Goal: Task Accomplishment & Management: Complete application form

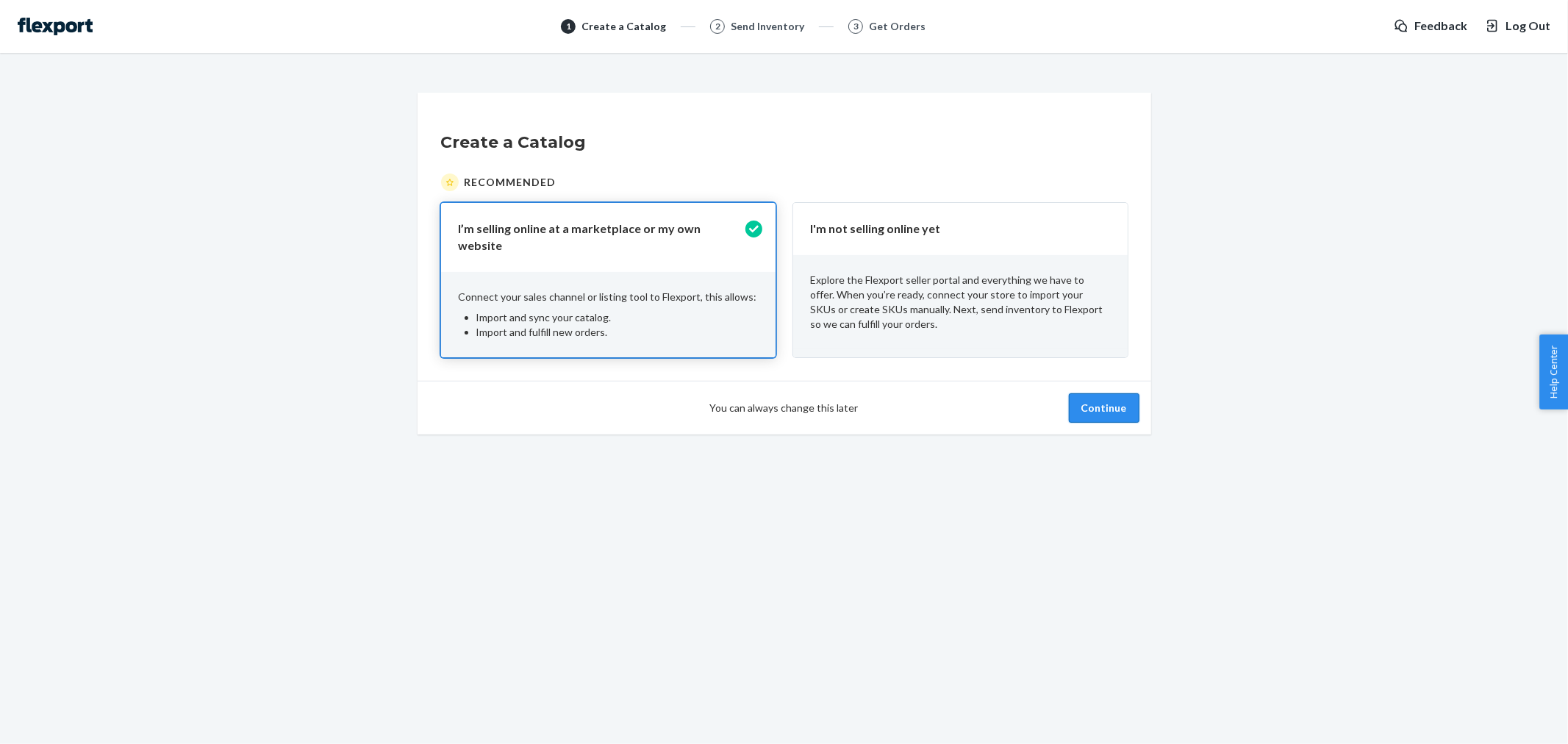
click at [1108, 410] on button "Continue" at bounding box center [1104, 408] width 71 height 30
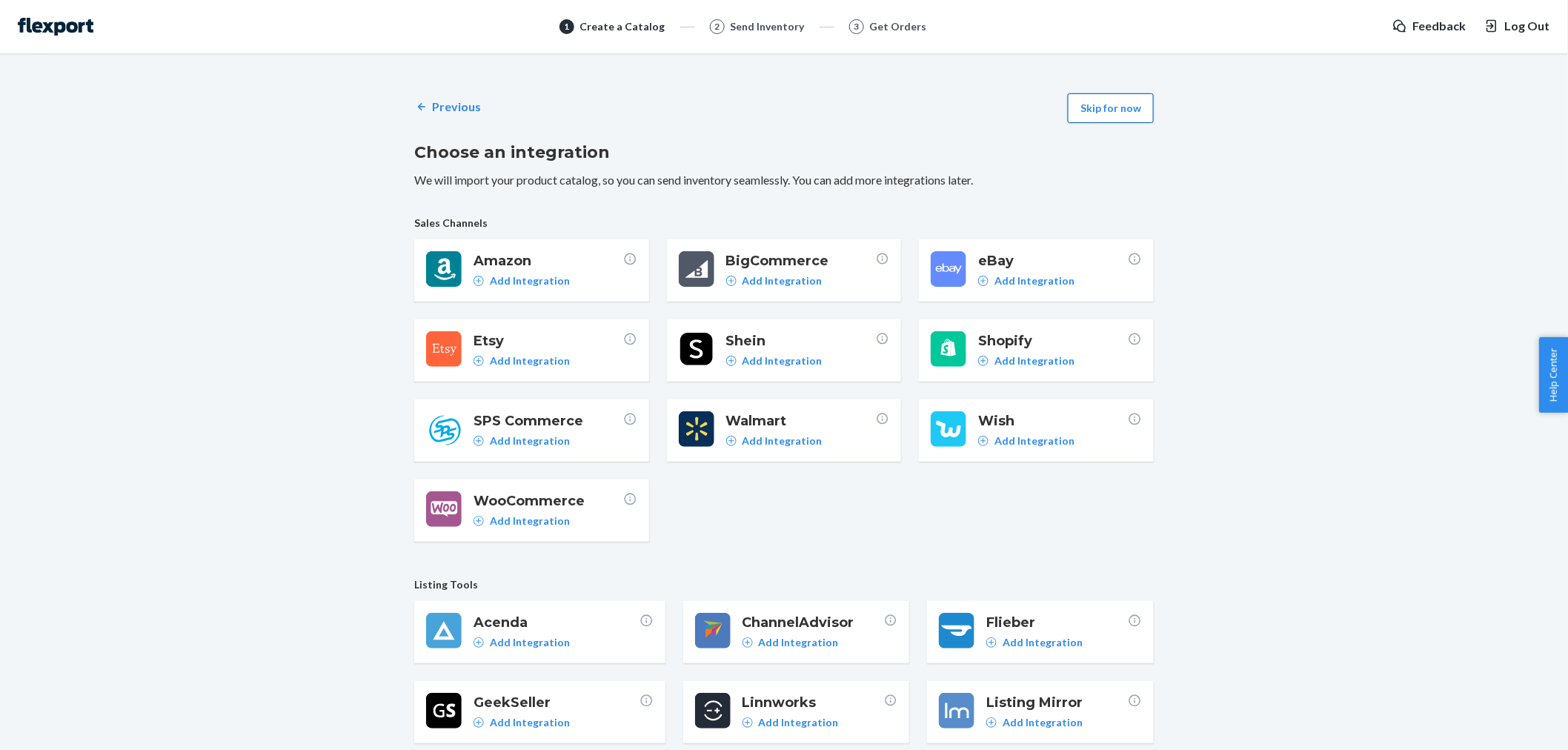
click at [1110, 108] on button "Skip for now" at bounding box center [1110, 108] width 86 height 30
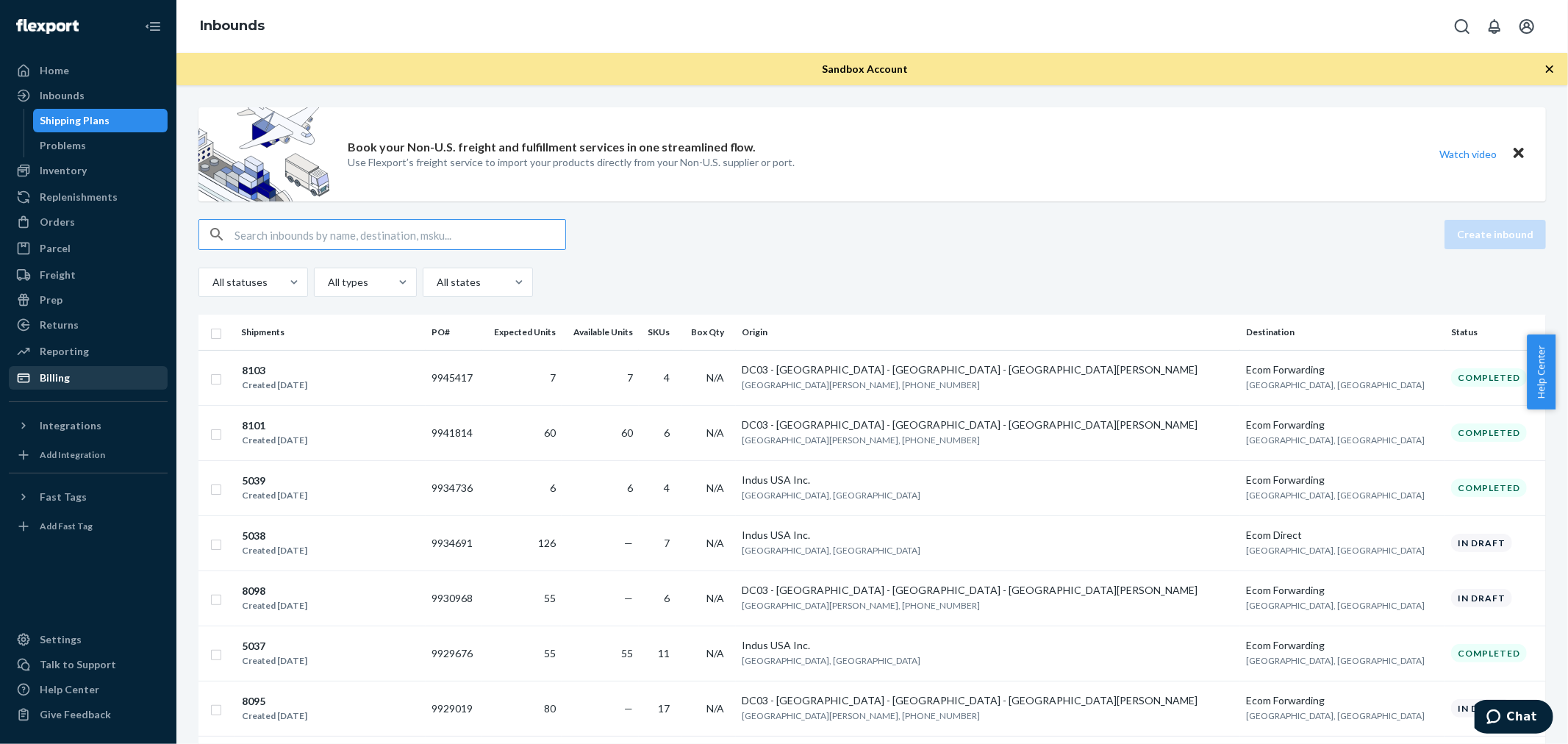
click at [38, 369] on div "Billing" at bounding box center [89, 378] width 156 height 20
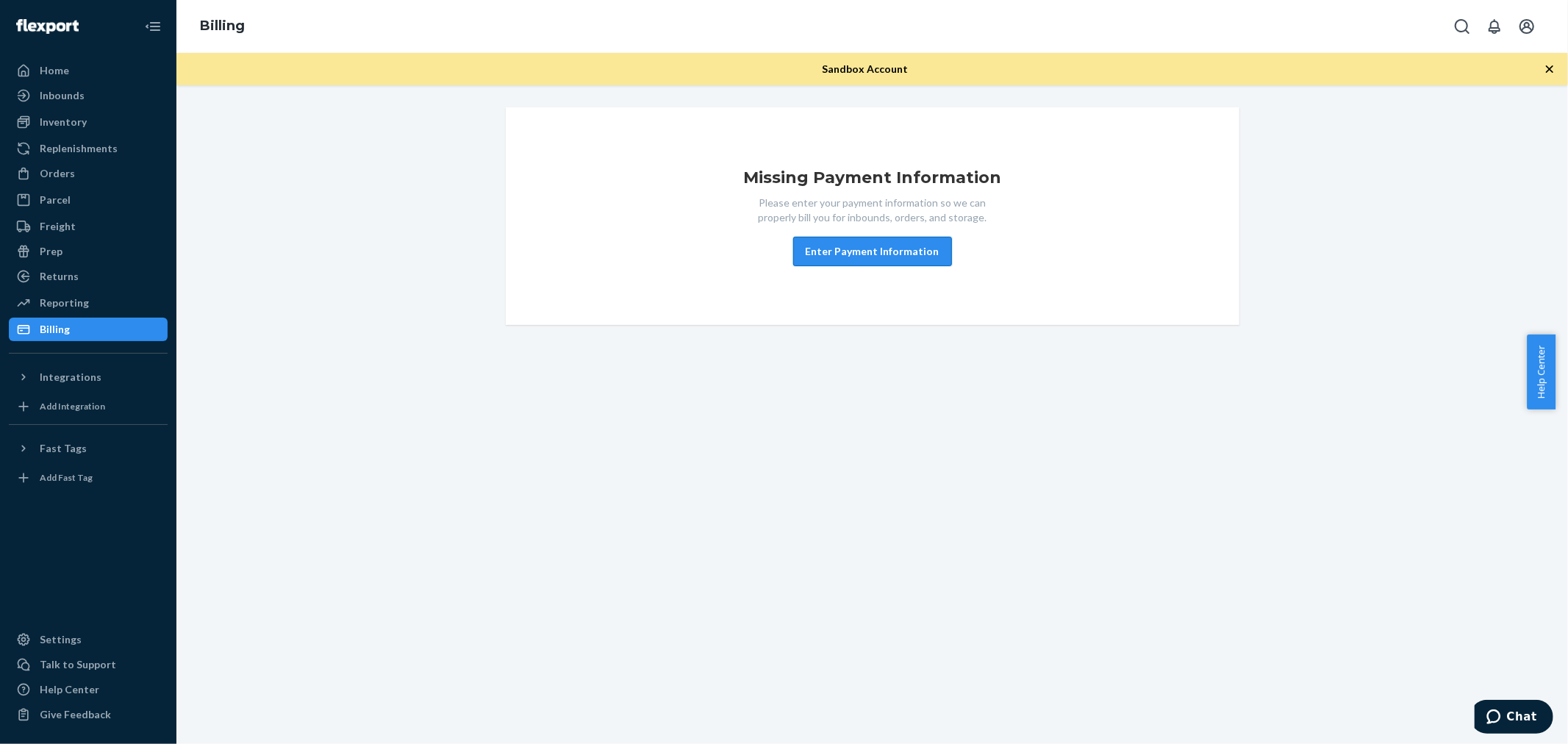
click at [883, 250] on button "Enter Payment Information" at bounding box center [872, 251] width 158 height 30
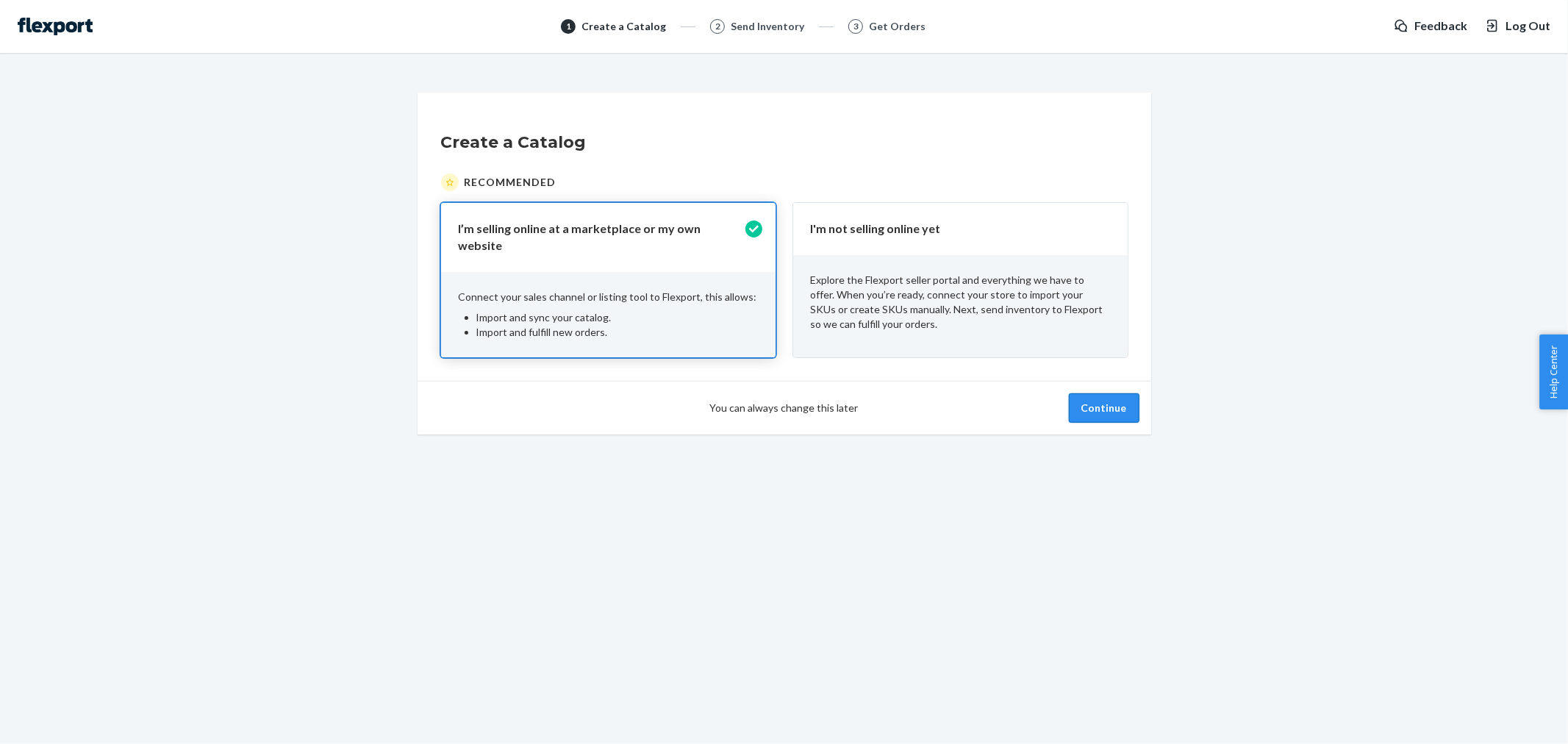
click at [1116, 401] on button "Continue" at bounding box center [1104, 408] width 71 height 30
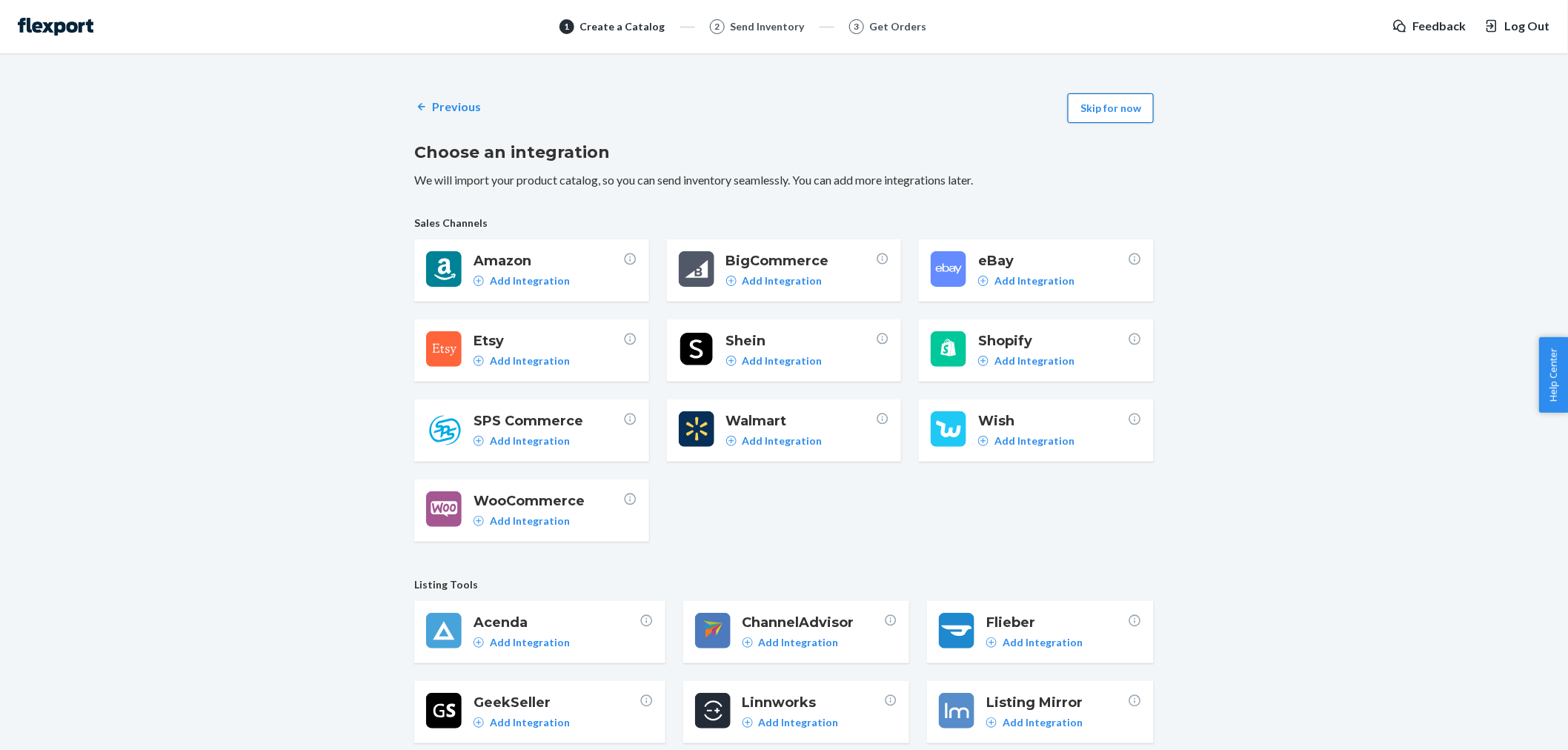
click at [1132, 109] on button "Skip for now" at bounding box center [1110, 108] width 86 height 30
